Goal: Complete application form

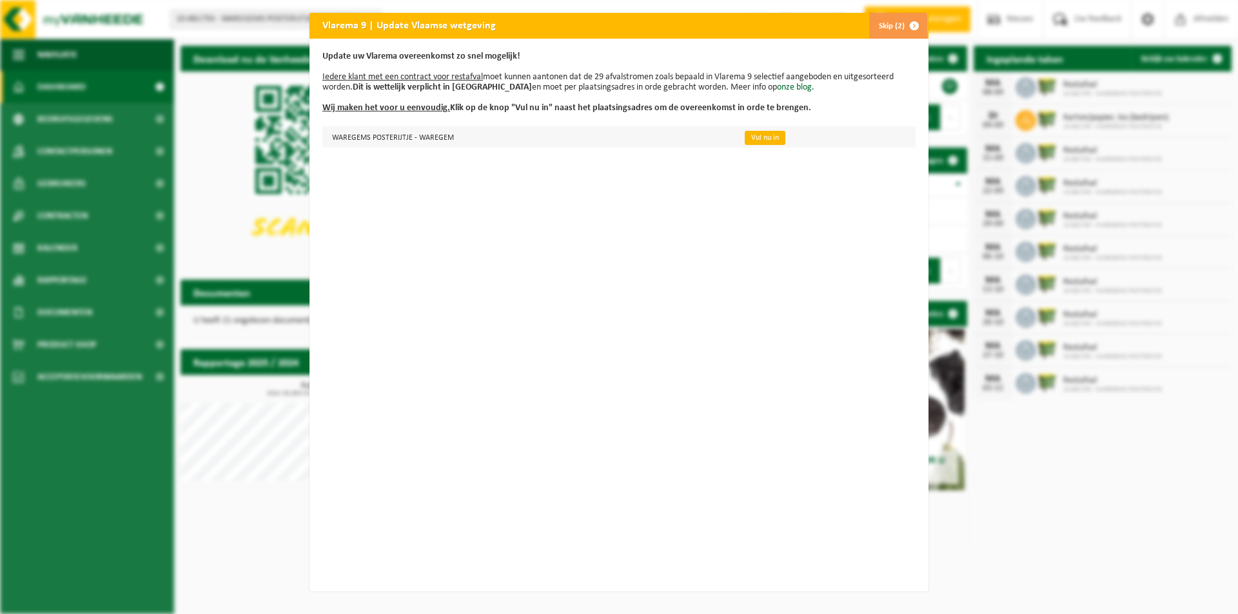
click at [755, 144] on link "Vul nu in" at bounding box center [764, 138] width 41 height 14
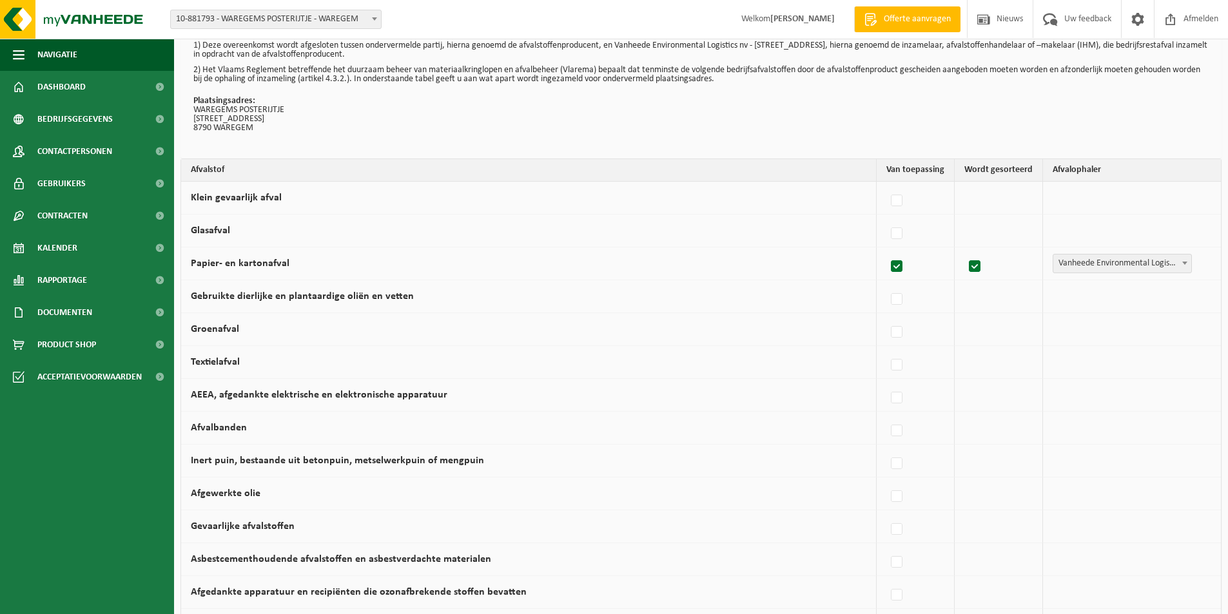
scroll to position [64, 0]
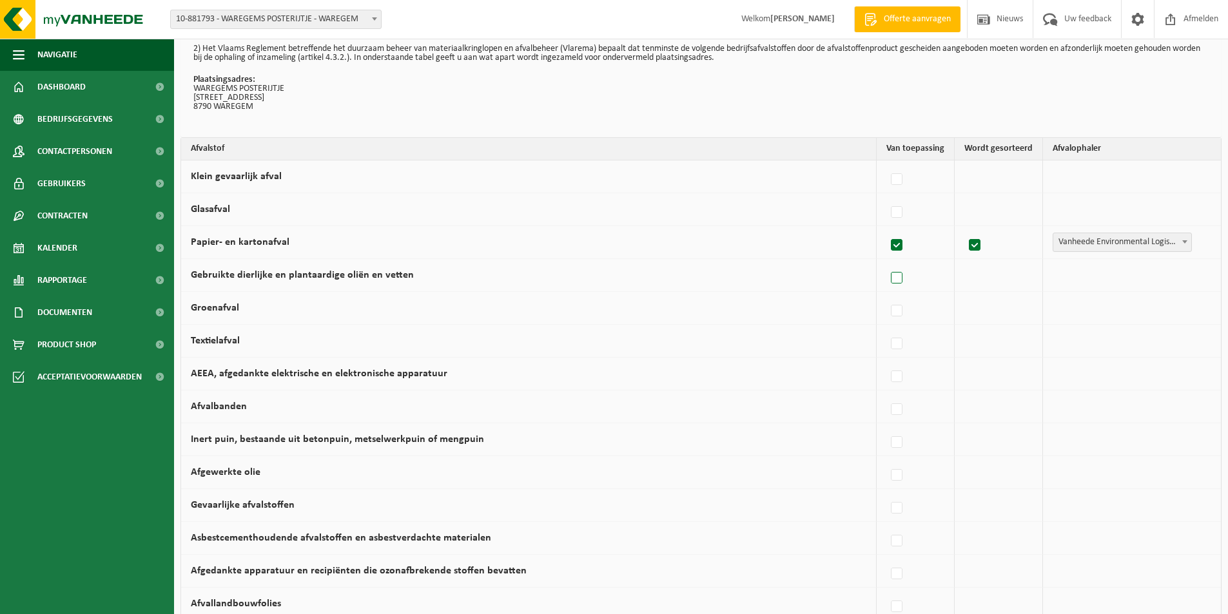
click at [904, 286] on label at bounding box center [897, 278] width 18 height 19
click at [886, 262] on input "Gebruikte dierlijke en plantaardige oliën en vetten" at bounding box center [886, 262] width 1 height 1
checkbox input "true"
click at [1203, 277] on div "Vanheede Environmental Logistics Concullega Containerpark Gemeentelijke ophalin…" at bounding box center [1126, 275] width 155 height 19
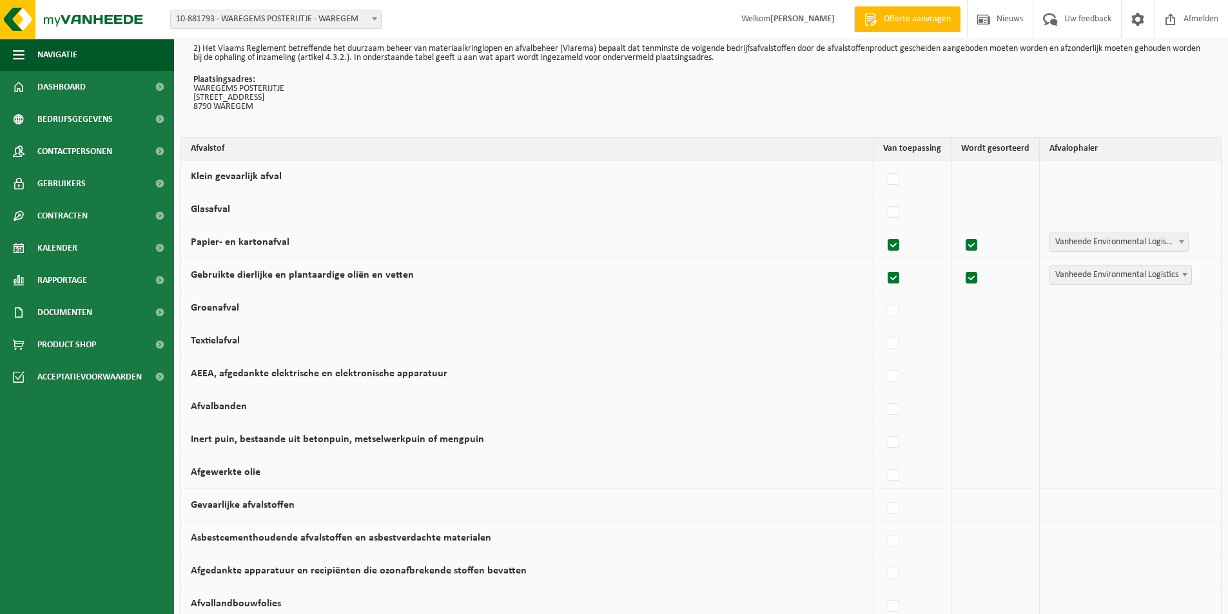
click at [1185, 275] on b at bounding box center [1184, 274] width 5 height 3
select select "Concullega"
click at [897, 215] on label at bounding box center [897, 212] width 18 height 19
click at [886, 197] on input "Glasafval" at bounding box center [886, 196] width 1 height 1
checkbox input "true"
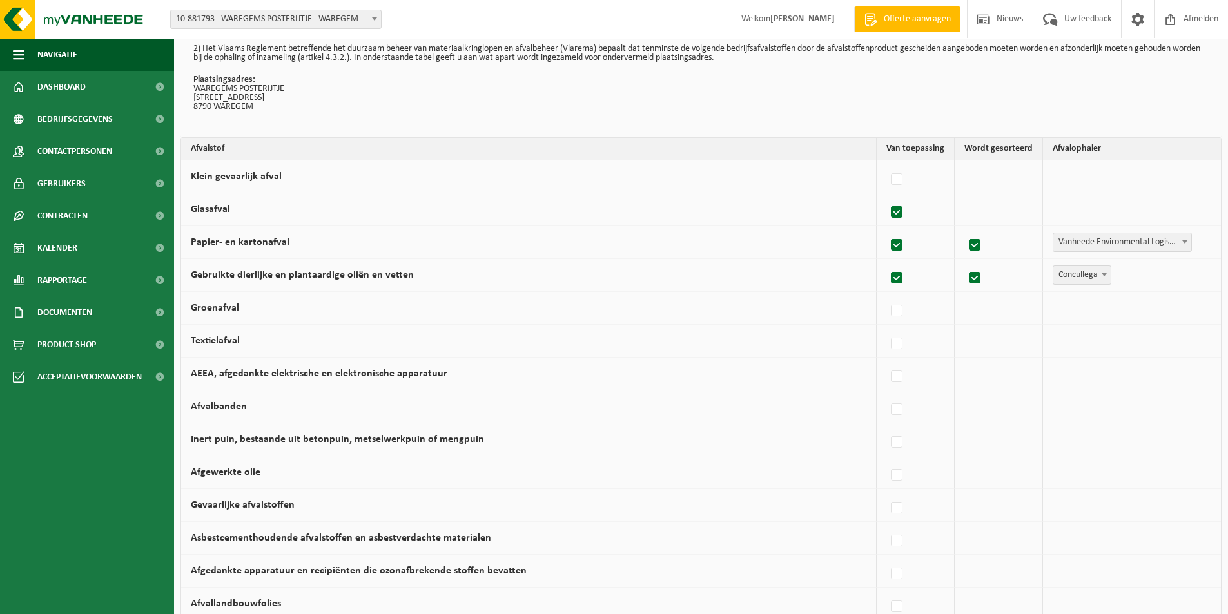
checkbox input "true"
click at [1185, 206] on span at bounding box center [1184, 208] width 13 height 17
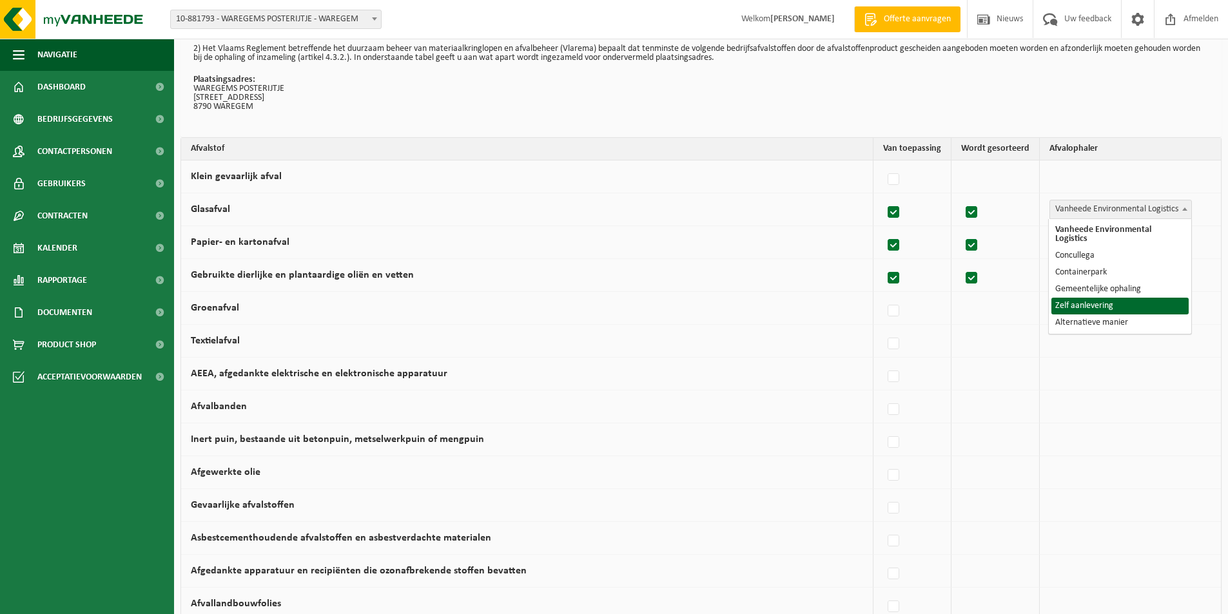
select select "Zelf aanlevering"
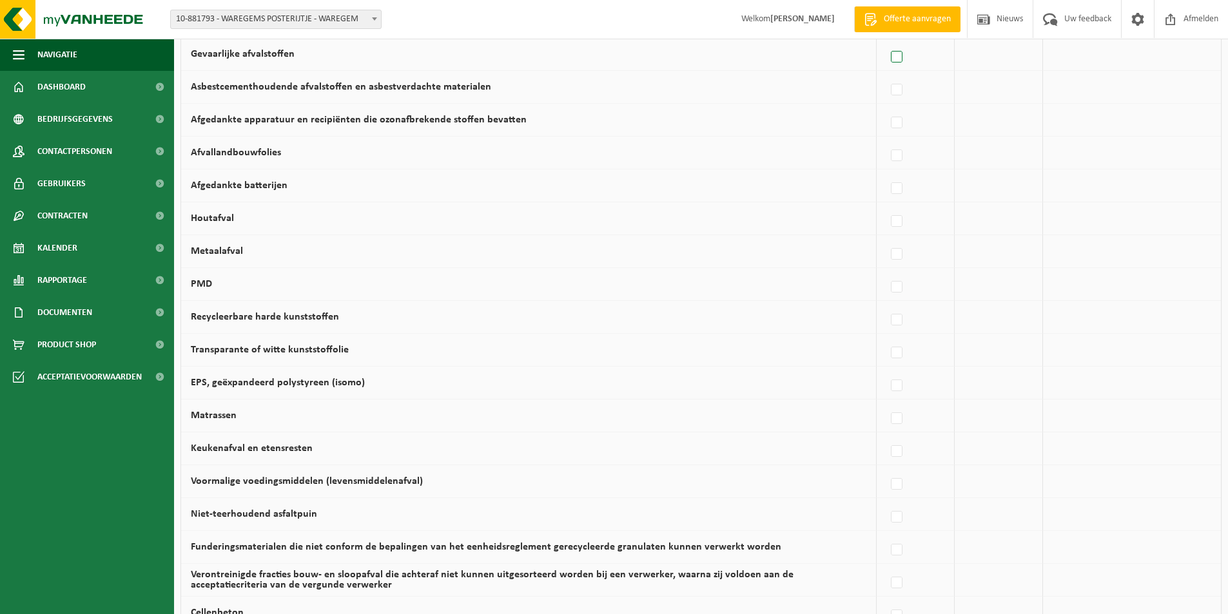
scroll to position [580, 0]
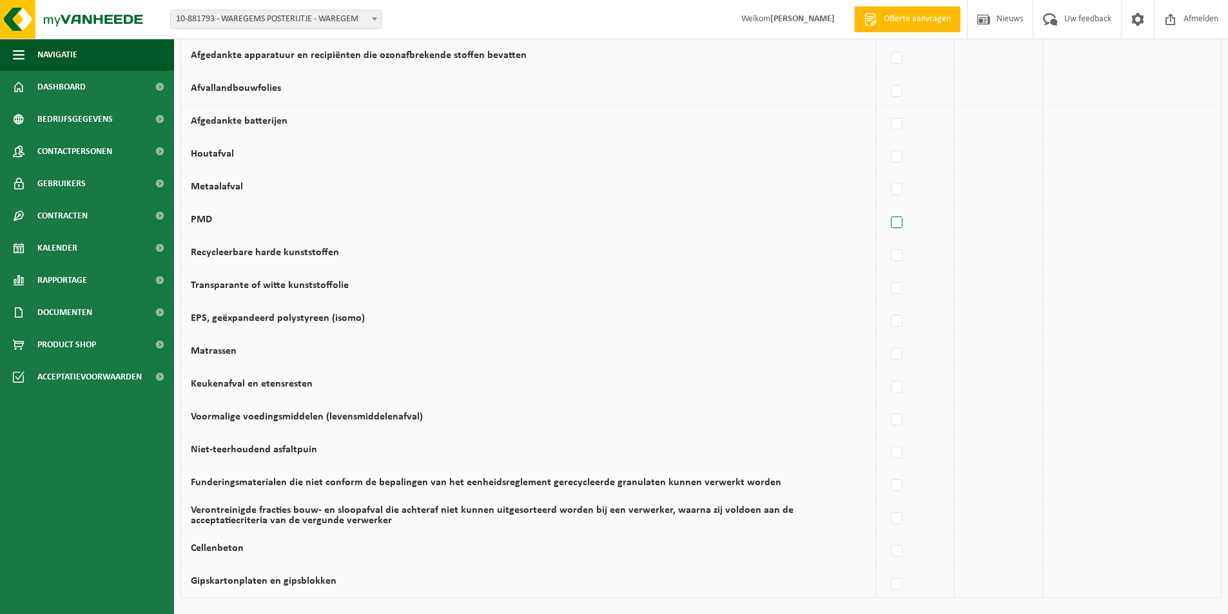
click at [895, 220] on label at bounding box center [897, 222] width 18 height 19
click at [886, 207] on input "PMD" at bounding box center [886, 206] width 1 height 1
checkbox input "true"
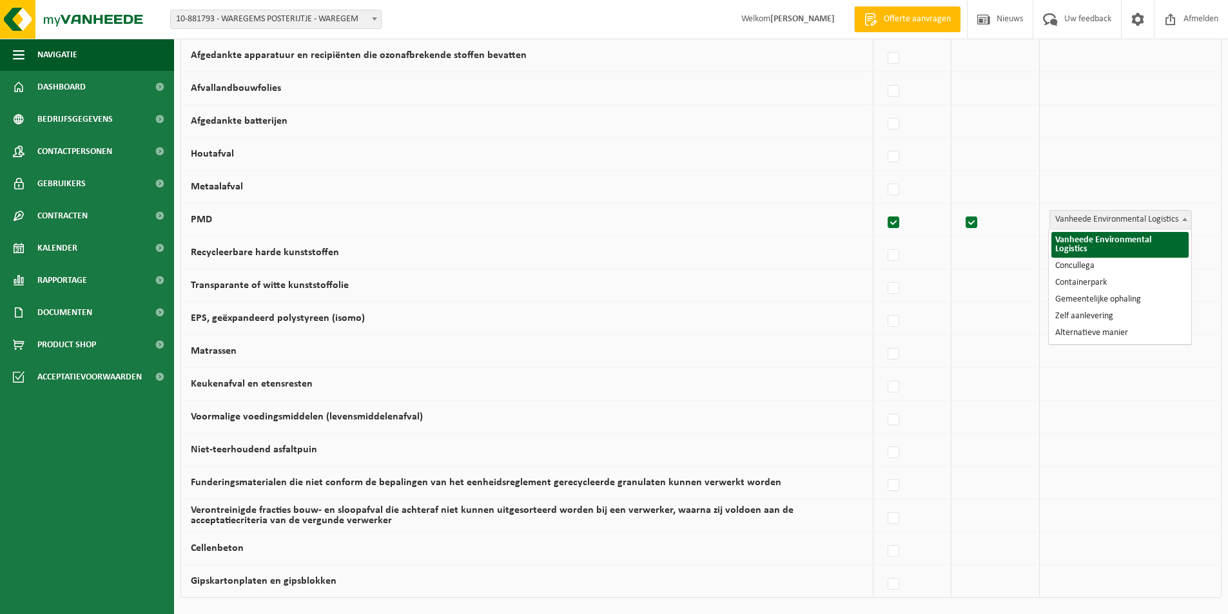
click at [1185, 222] on span at bounding box center [1184, 219] width 13 height 17
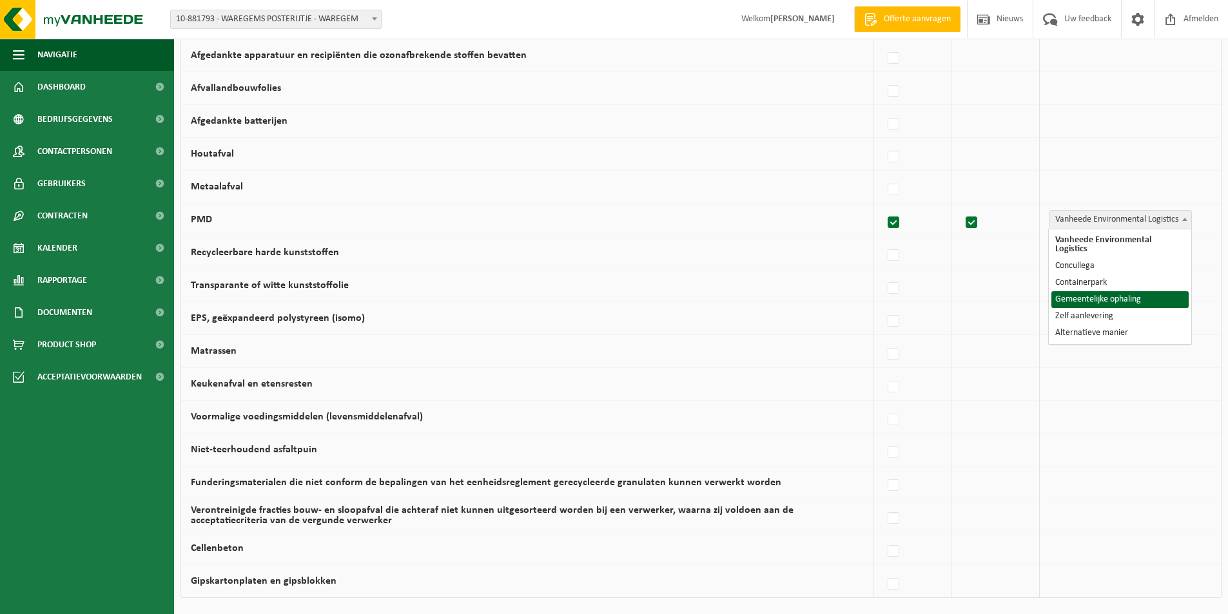
select select "Gemeentelijke ophaling"
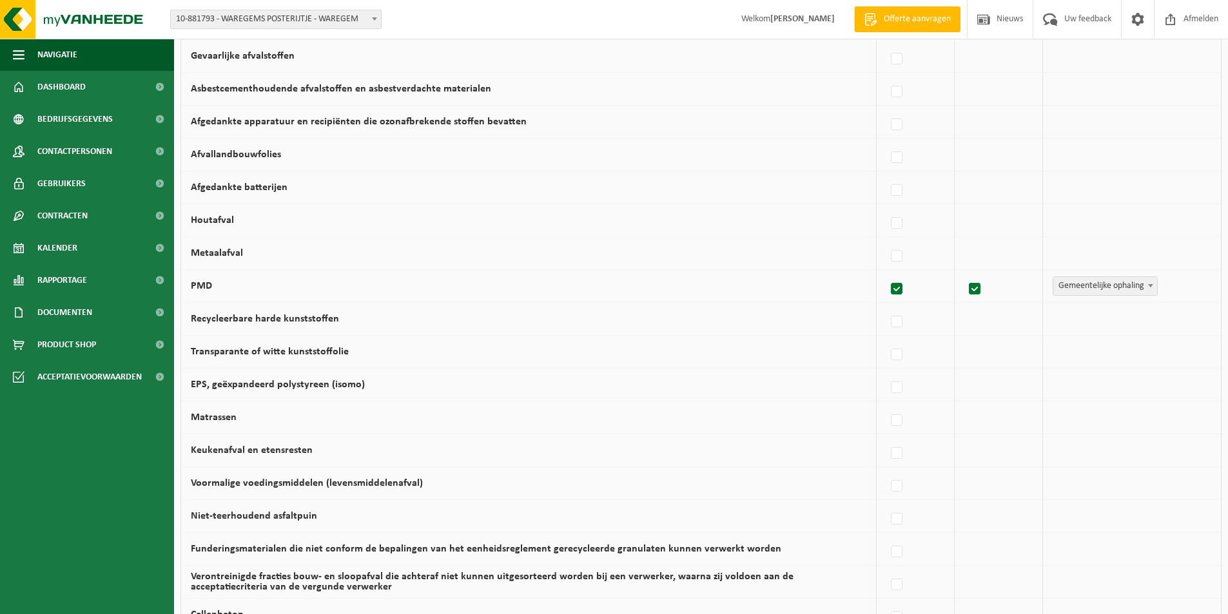
scroll to position [516, 0]
click at [906, 195] on label at bounding box center [897, 188] width 18 height 19
click at [886, 173] on input "Afgedankte batterijen" at bounding box center [886, 172] width 1 height 1
checkbox input "true"
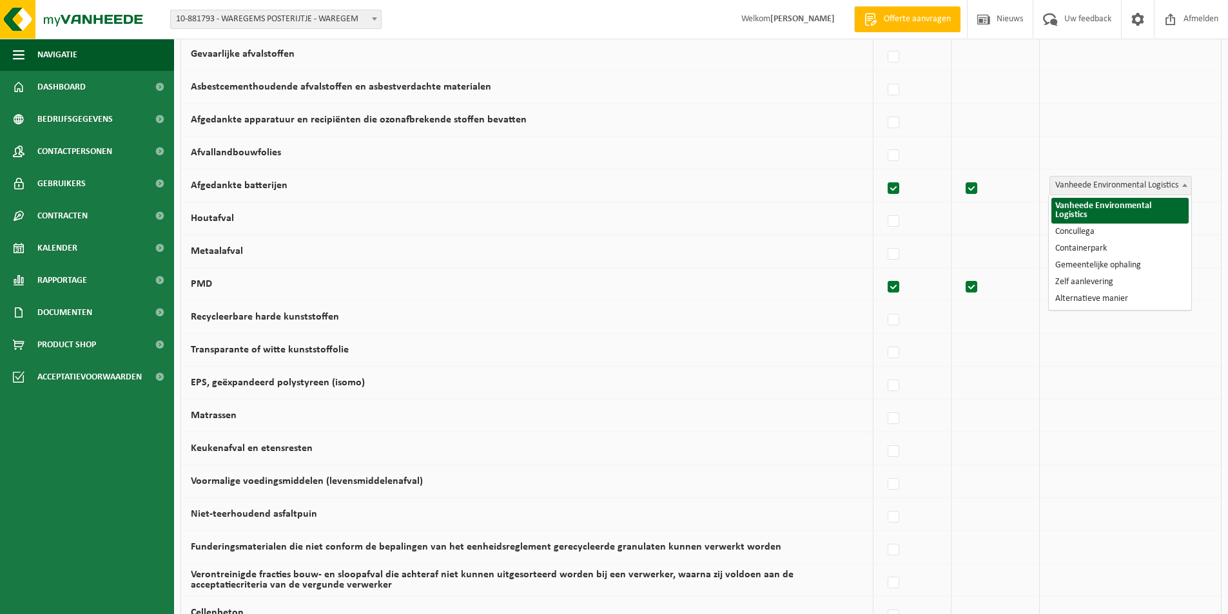
click at [1186, 187] on span at bounding box center [1184, 185] width 13 height 17
select select "Zelf aanlevering"
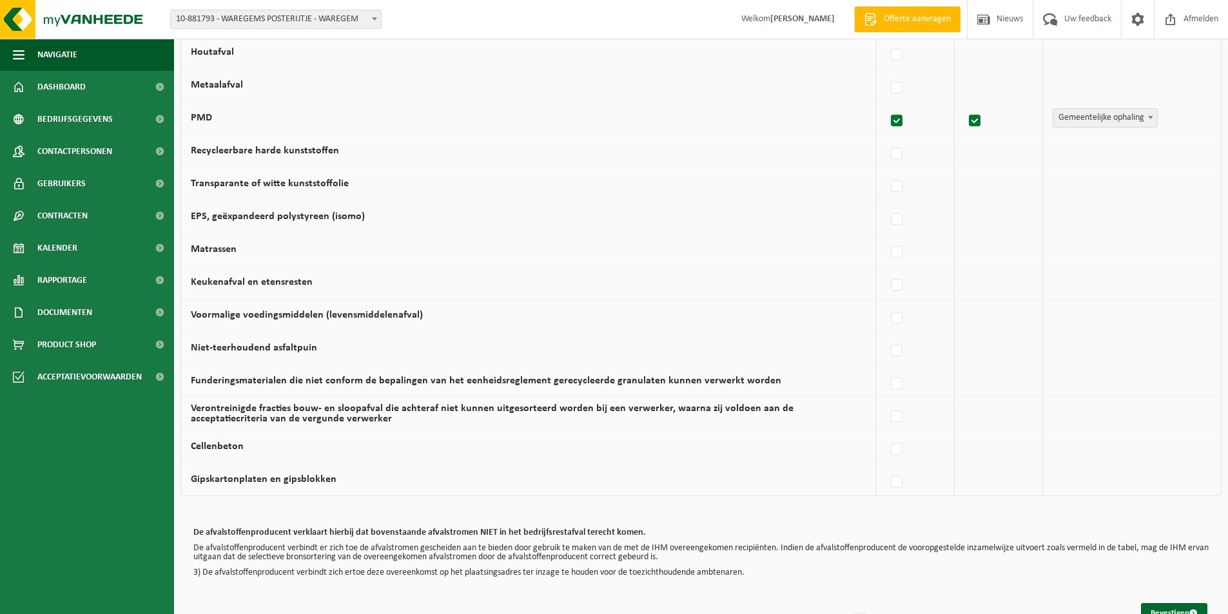
scroll to position [723, 0]
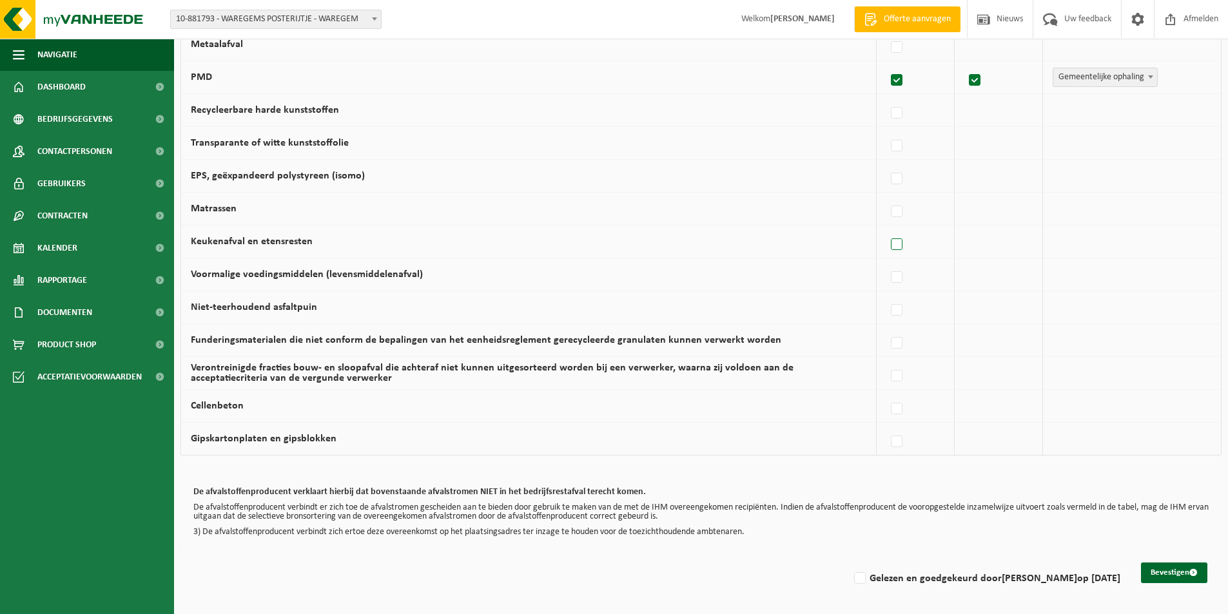
click at [902, 247] on label at bounding box center [897, 244] width 18 height 19
click at [886, 229] on input "Keukenafval en etensresten" at bounding box center [886, 228] width 1 height 1
checkbox input "true"
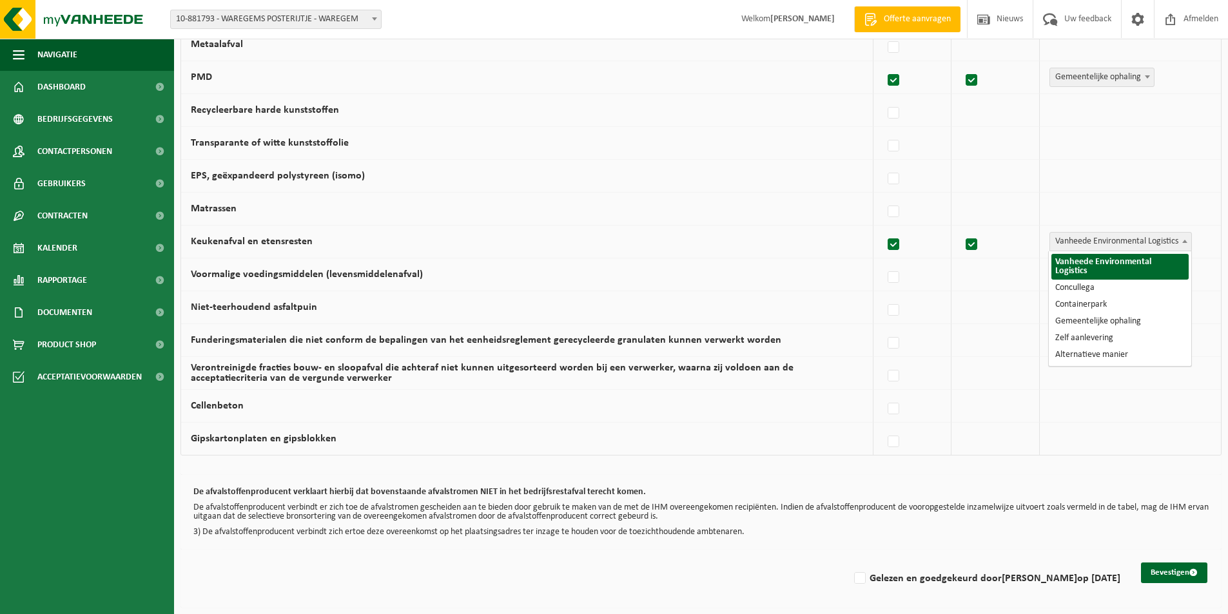
click at [1182, 244] on span at bounding box center [1184, 241] width 13 height 17
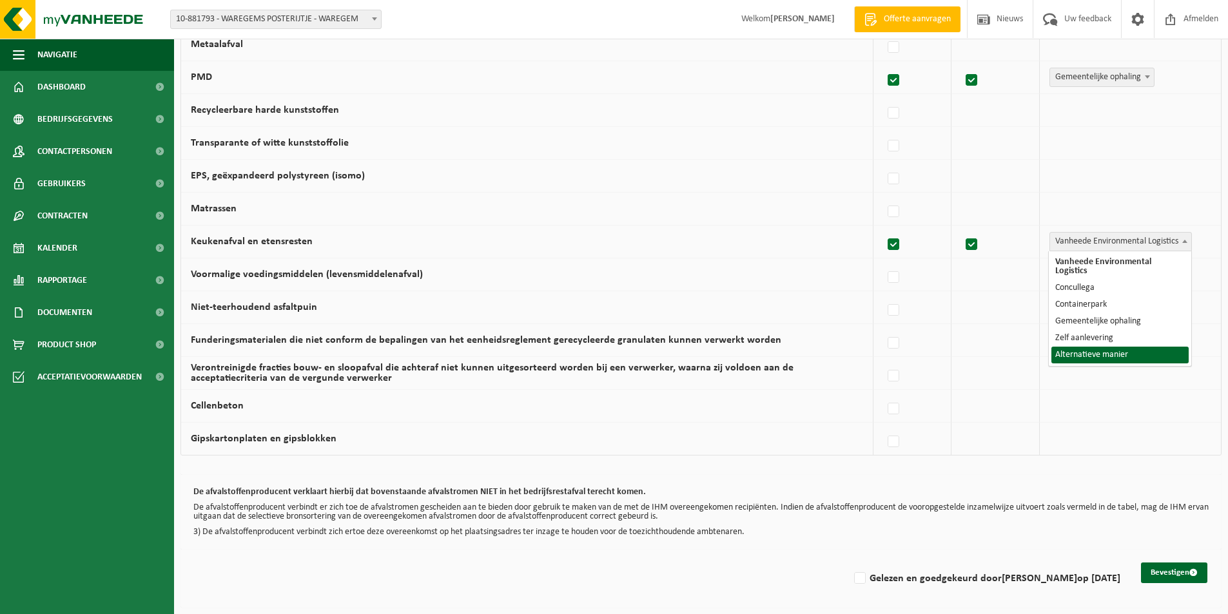
select select "Alternatieve manier"
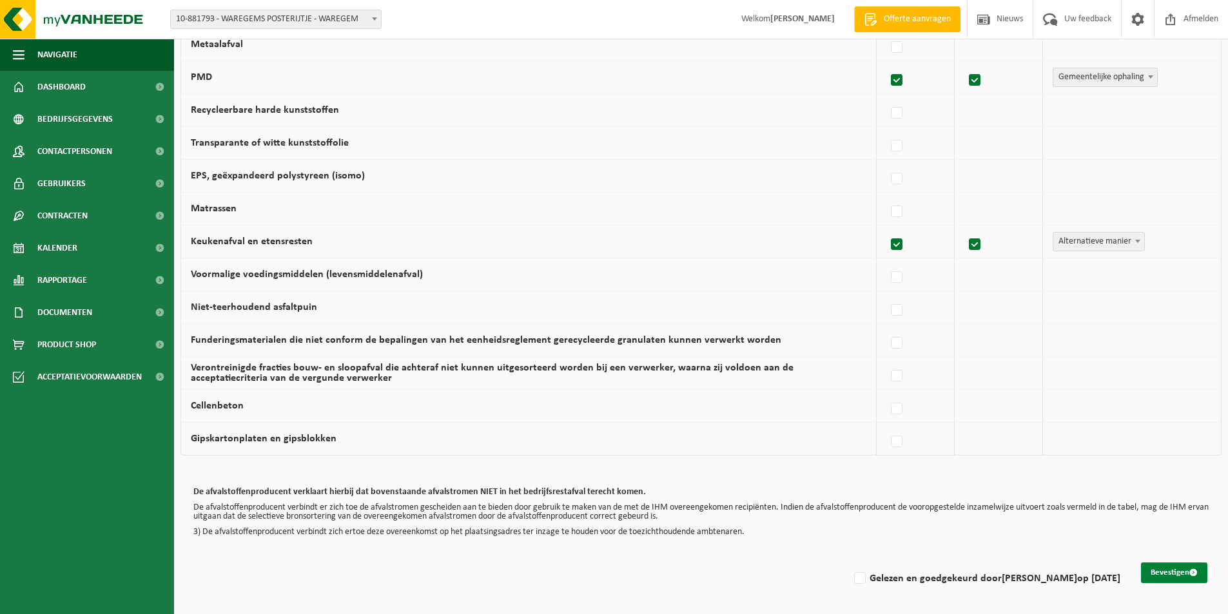
click at [1166, 569] on button "Bevestigen" at bounding box center [1174, 573] width 66 height 21
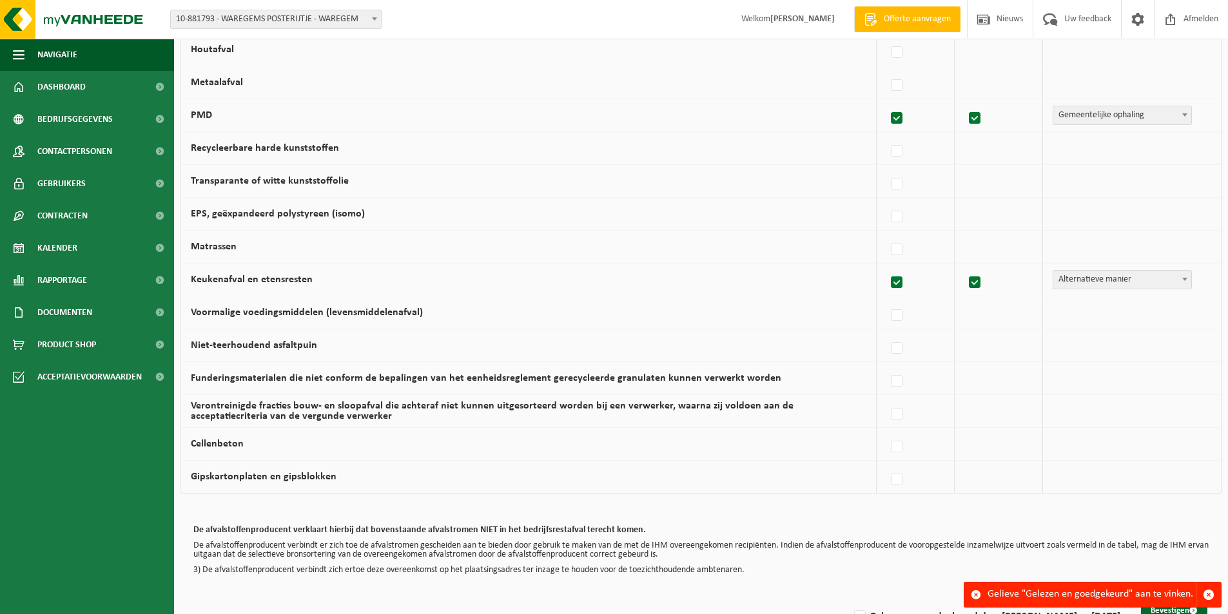
scroll to position [723, 0]
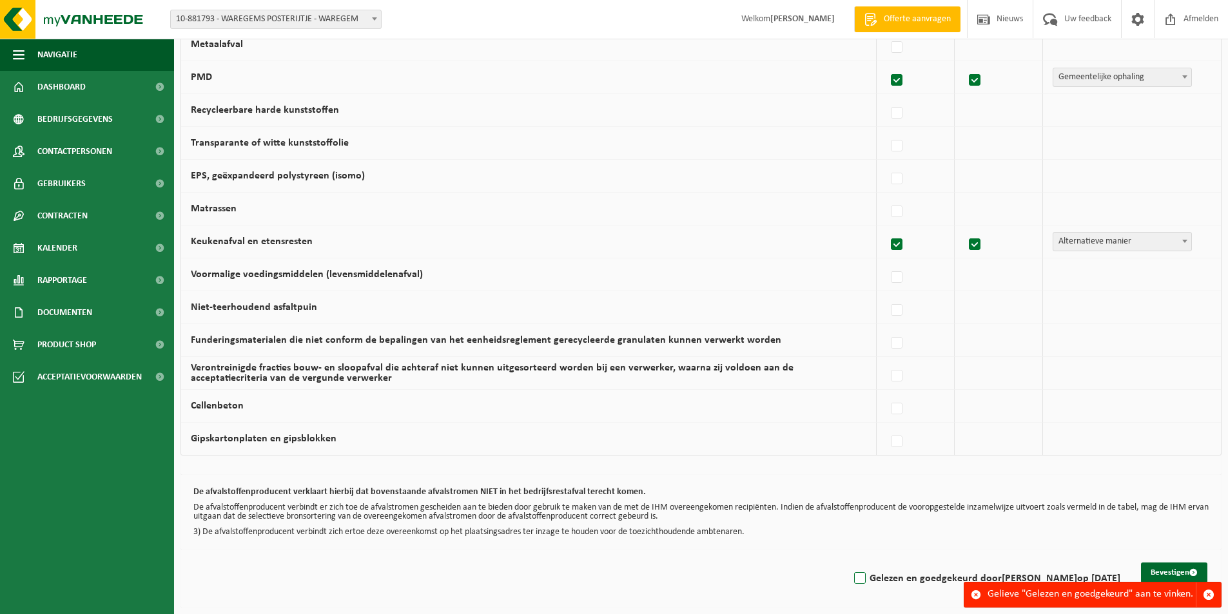
click at [851, 581] on label "Gelezen en goedgekeurd door DAVY VANDEVELDE op 05/09/25" at bounding box center [985, 578] width 269 height 19
click at [849, 563] on input "Gelezen en goedgekeurd door DAVY VANDEVELDE op 05/09/25" at bounding box center [849, 562] width 1 height 1
checkbox input "true"
click at [1088, 592] on div "Gelieve "Gelezen en goedgekeurd" aan te vinken." at bounding box center [1091, 595] width 208 height 24
click at [1170, 570] on button "Bevestigen" at bounding box center [1174, 573] width 66 height 21
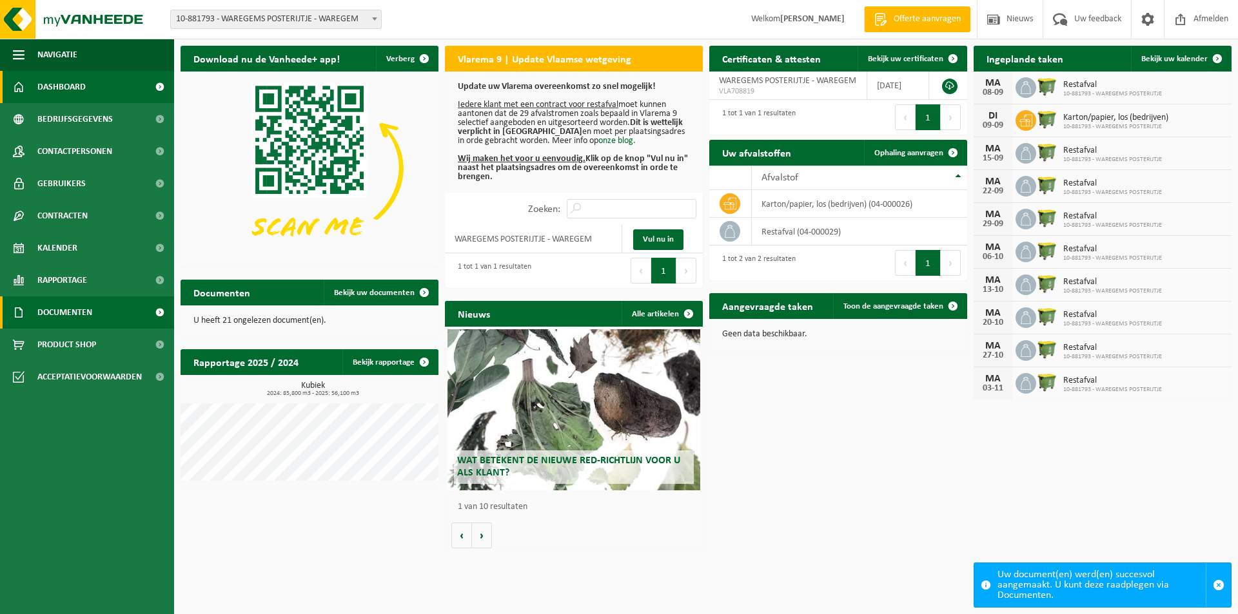
click at [63, 307] on span "Documenten" at bounding box center [64, 313] width 55 height 32
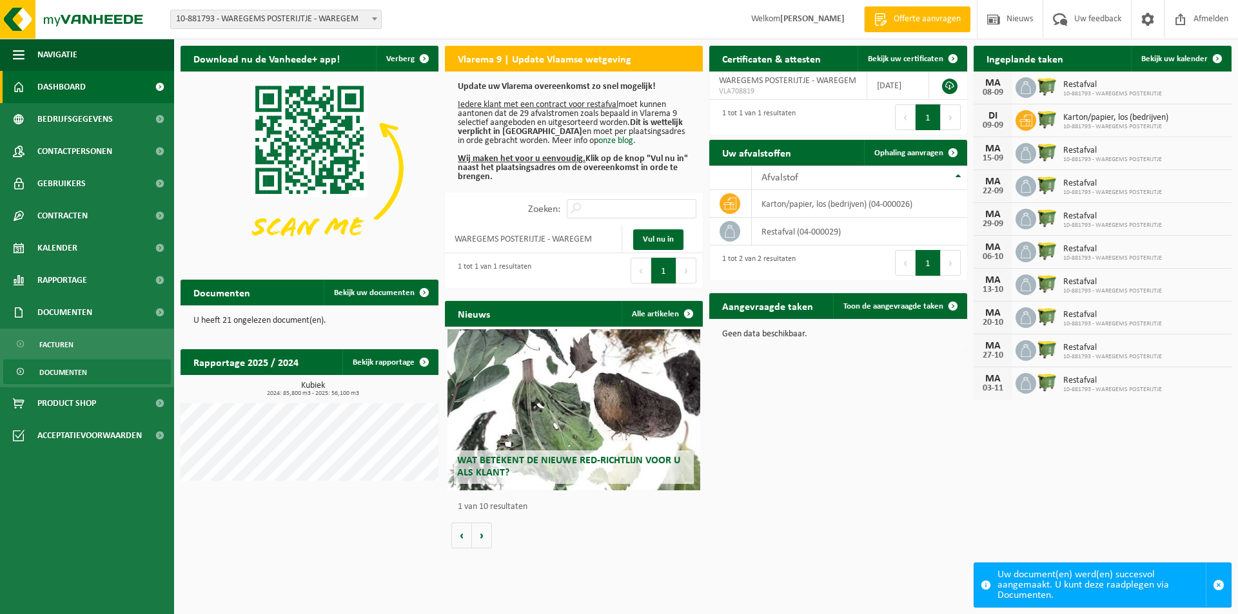
click at [48, 371] on span "Documenten" at bounding box center [63, 372] width 48 height 24
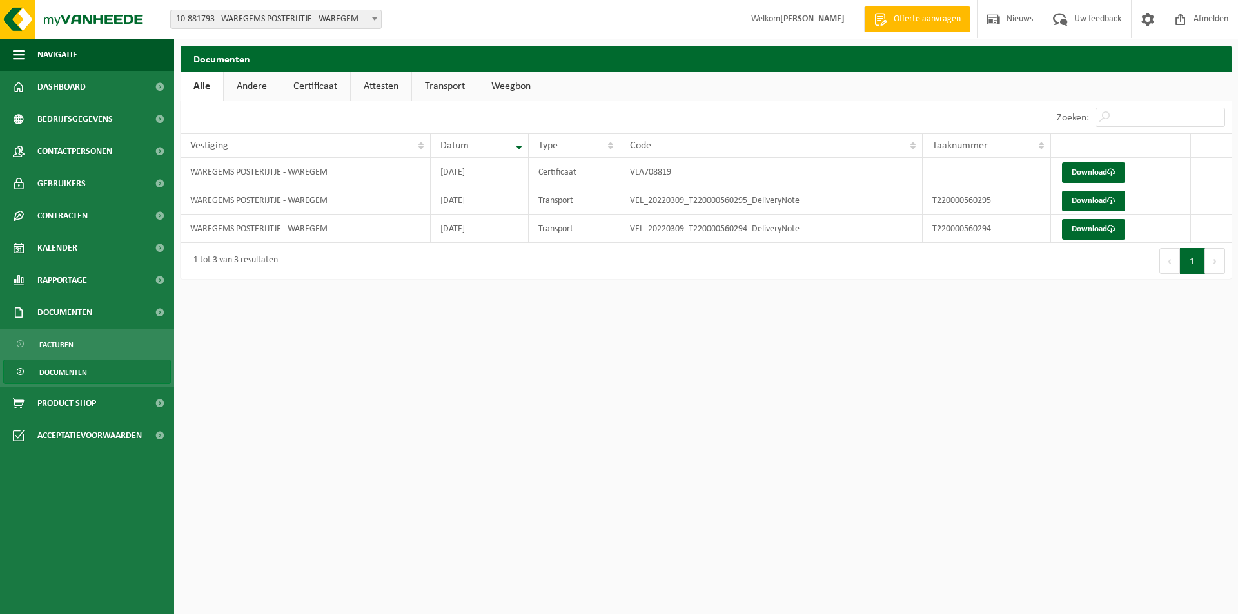
click at [389, 94] on link "Attesten" at bounding box center [381, 87] width 61 height 30
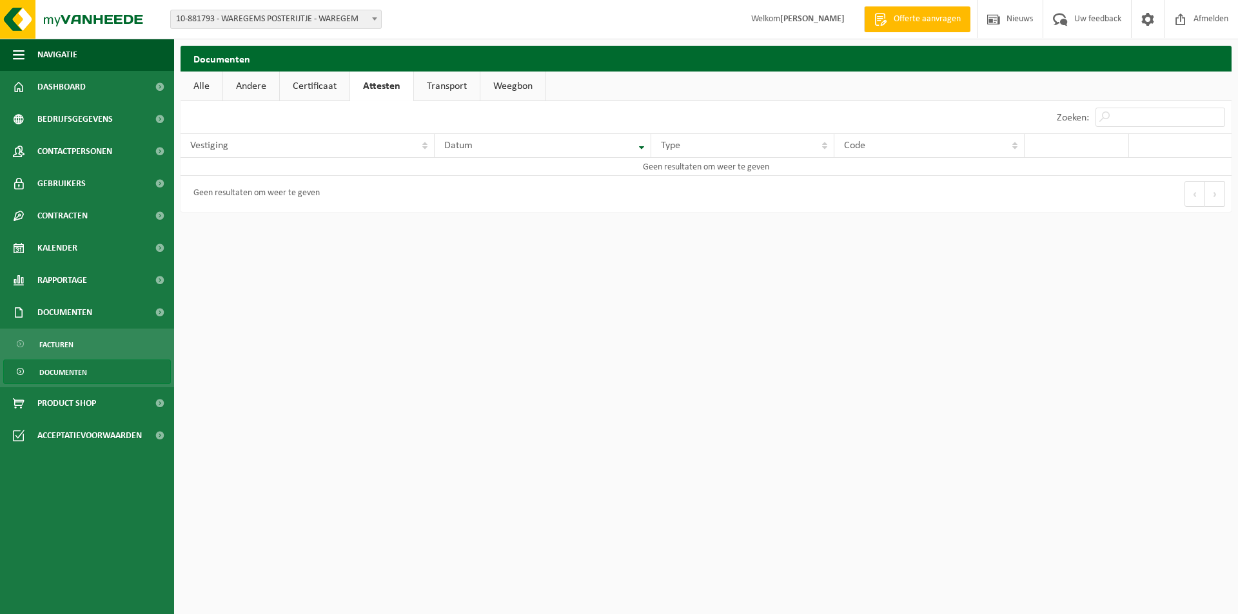
click at [331, 96] on link "Certificaat" at bounding box center [315, 87] width 70 height 30
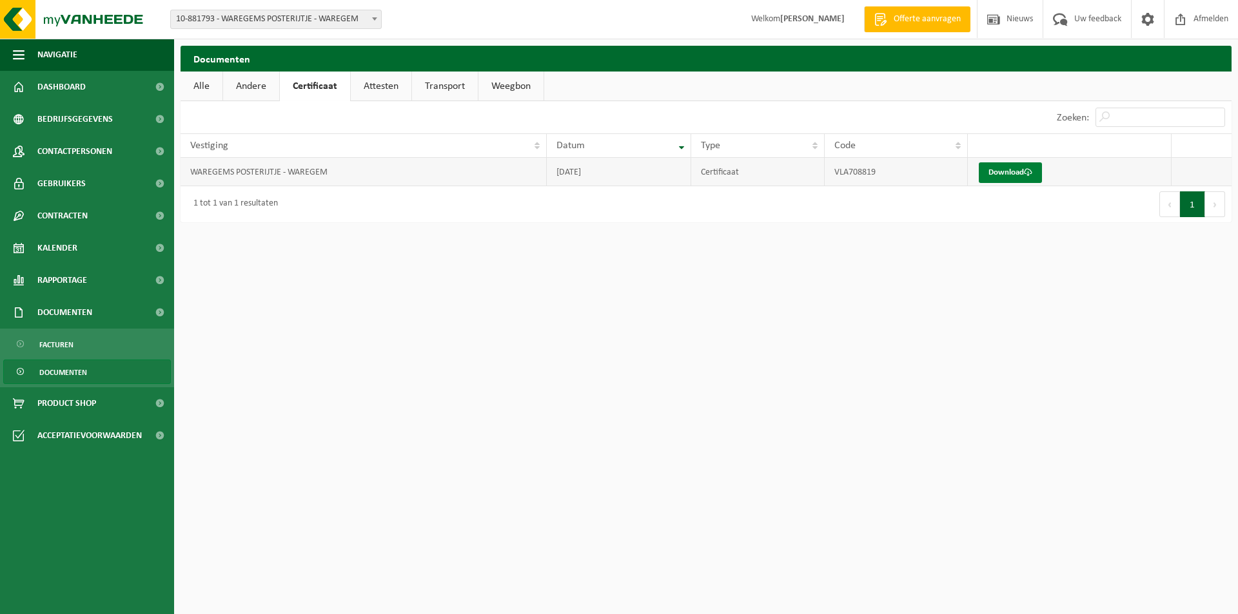
click at [998, 170] on link "Download" at bounding box center [1009, 172] width 63 height 21
click at [75, 366] on span "Documenten" at bounding box center [63, 372] width 48 height 24
